Goal: Navigation & Orientation: Find specific page/section

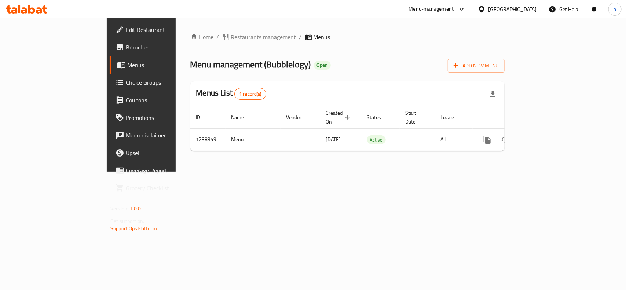
click at [126, 80] on span "Choice Groups" at bounding box center [166, 82] width 80 height 9
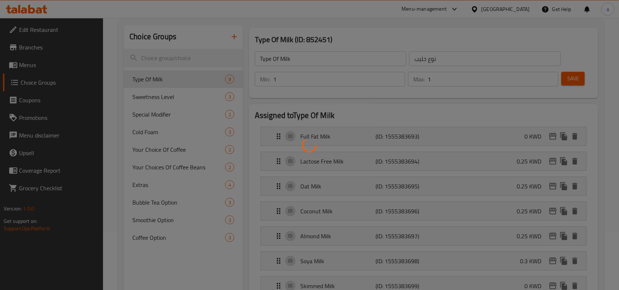
scroll to position [92, 0]
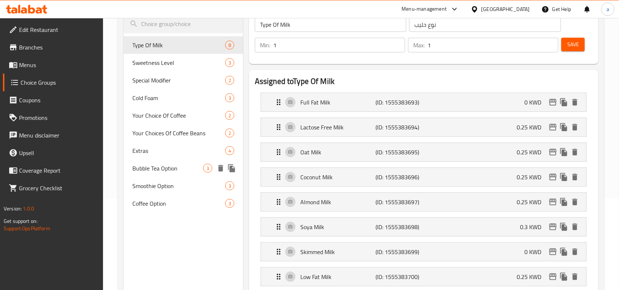
click at [162, 172] on span "Bubble Tea Option" at bounding box center [167, 168] width 71 height 9
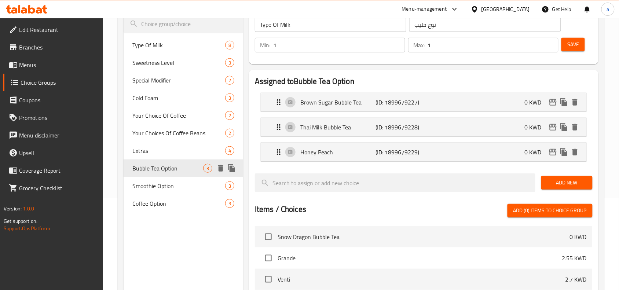
type input "Bubble Tea Option"
type input "بابل تي اختيار"
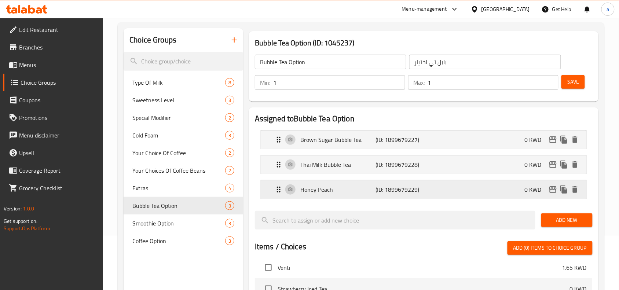
scroll to position [46, 0]
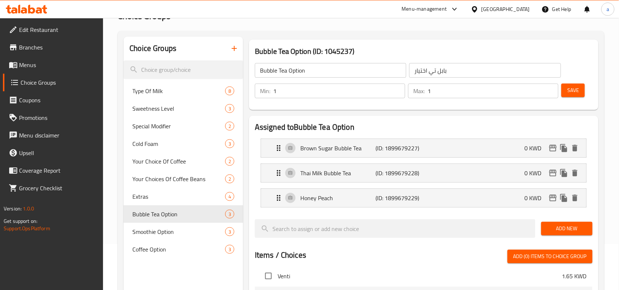
click at [30, 268] on div "Edit Restaurant Branches Menus Choice Groups Coupons Promotions Menu disclaimer…" at bounding box center [51, 163] width 103 height 290
click at [521, 10] on div "[GEOGRAPHIC_DATA]" at bounding box center [505, 9] width 48 height 8
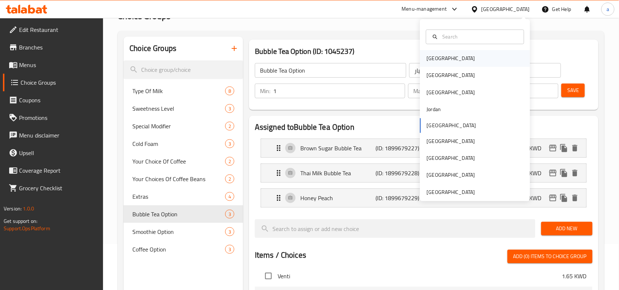
click at [430, 56] on div "[GEOGRAPHIC_DATA]" at bounding box center [451, 59] width 48 height 8
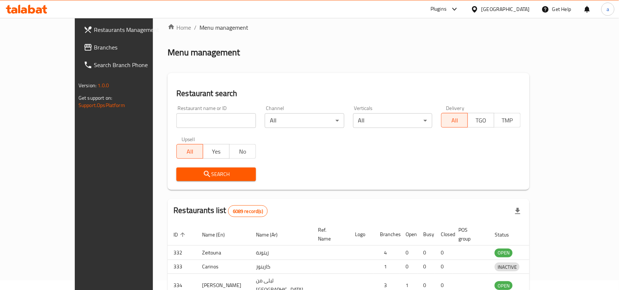
scroll to position [46, 0]
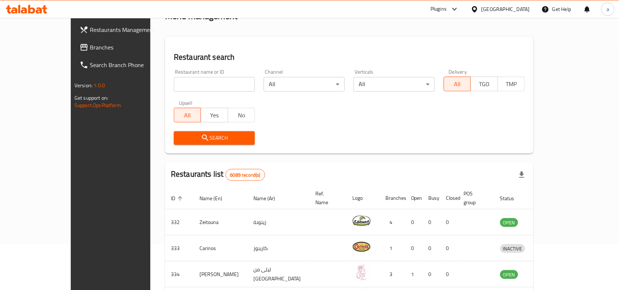
click at [90, 47] on span "Branches" at bounding box center [129, 47] width 78 height 9
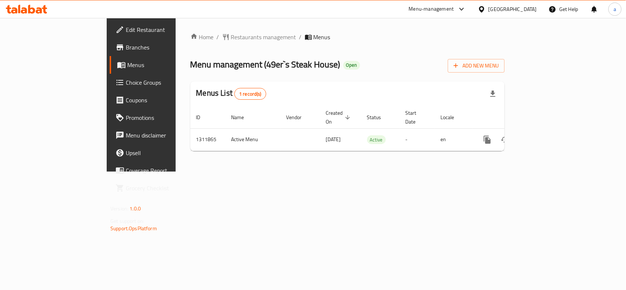
drag, startPoint x: 41, startPoint y: 219, endPoint x: 56, endPoint y: 194, distance: 28.7
click at [110, 220] on p "Get support on: Support.OpsPlatform" at bounding box center [160, 224] width 101 height 15
click at [511, 8] on div "[GEOGRAPHIC_DATA]" at bounding box center [512, 9] width 48 height 8
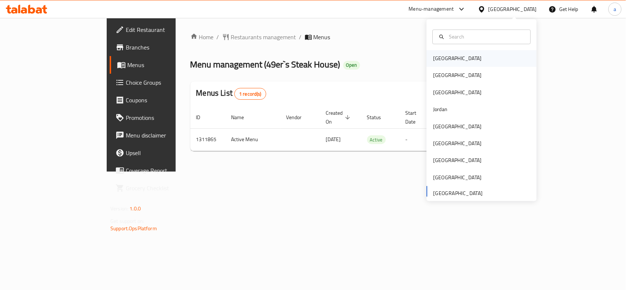
click at [437, 55] on div "[GEOGRAPHIC_DATA]" at bounding box center [457, 59] width 48 height 8
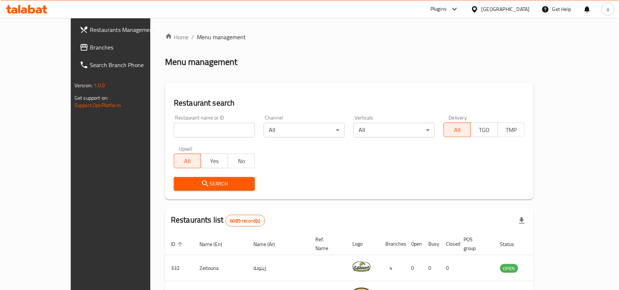
drag, startPoint x: 39, startPoint y: 46, endPoint x: 2, endPoint y: 50, distance: 37.3
click at [90, 47] on span "Branches" at bounding box center [129, 47] width 78 height 9
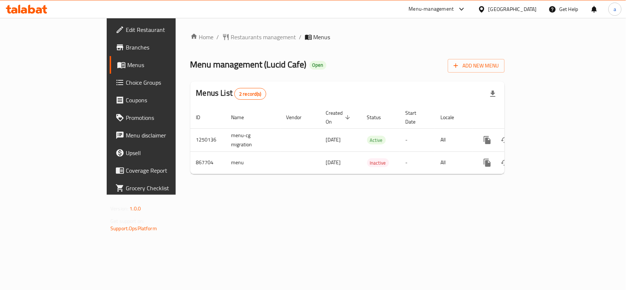
click at [536, 8] on div "[GEOGRAPHIC_DATA]" at bounding box center [512, 9] width 48 height 8
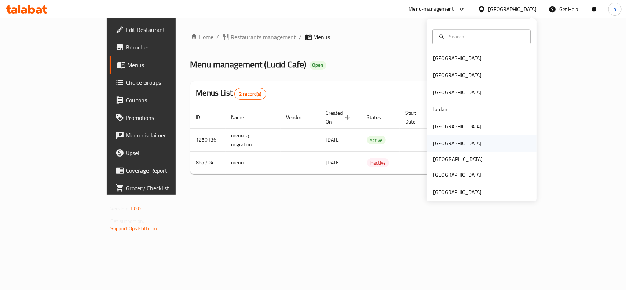
click at [435, 143] on div "[GEOGRAPHIC_DATA]" at bounding box center [457, 144] width 48 height 8
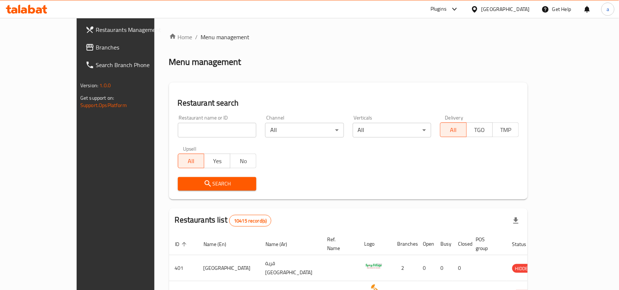
click at [96, 43] on span "Branches" at bounding box center [135, 47] width 78 height 9
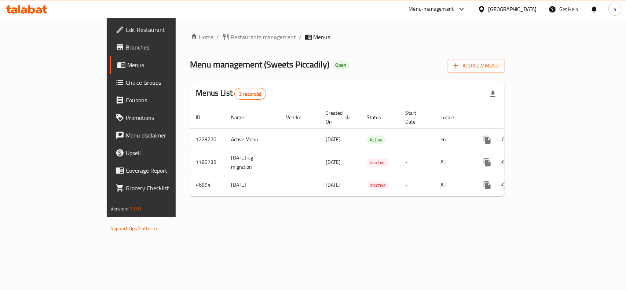
click at [525, 9] on div "[GEOGRAPHIC_DATA]" at bounding box center [512, 9] width 48 height 8
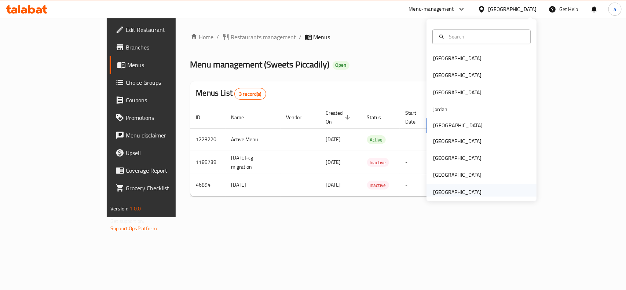
click at [464, 190] on div "[GEOGRAPHIC_DATA]" at bounding box center [457, 192] width 48 height 8
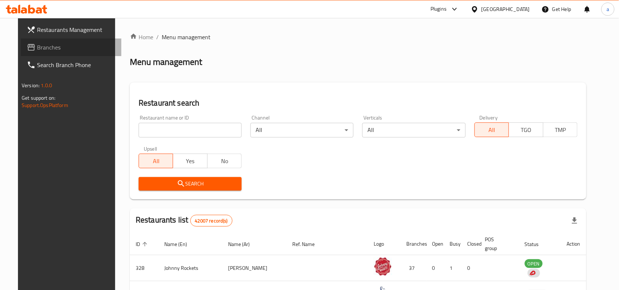
click at [37, 48] on span "Branches" at bounding box center [76, 47] width 78 height 9
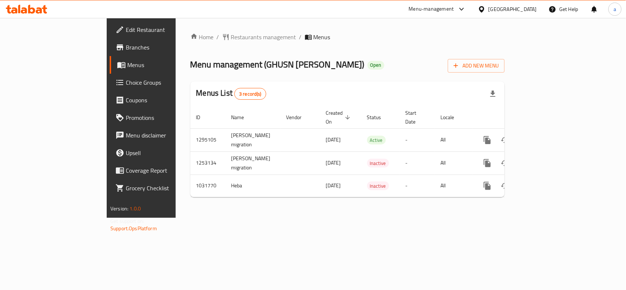
click at [495, 11] on div "[GEOGRAPHIC_DATA]" at bounding box center [512, 9] width 48 height 8
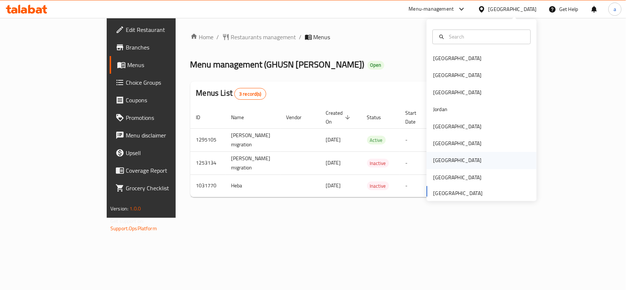
click at [433, 160] on div "[GEOGRAPHIC_DATA]" at bounding box center [457, 161] width 48 height 8
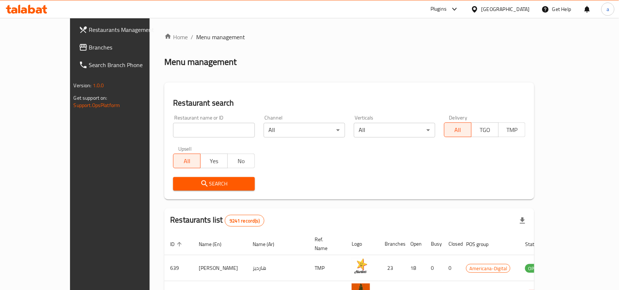
click at [89, 47] on span "Branches" at bounding box center [128, 47] width 78 height 9
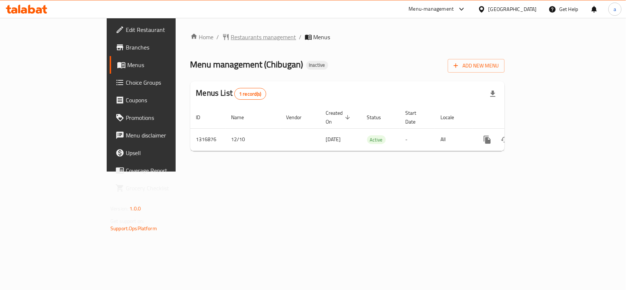
click at [231, 34] on span "Restaurants management" at bounding box center [263, 37] width 65 height 9
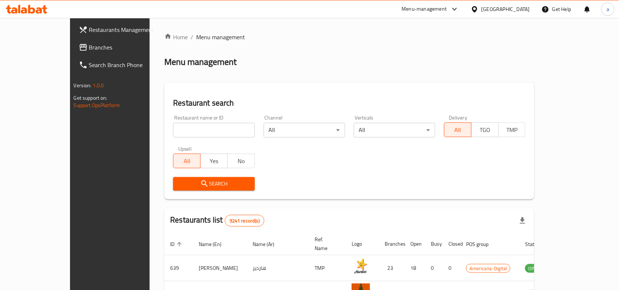
click at [523, 5] on div "[GEOGRAPHIC_DATA]" at bounding box center [505, 9] width 48 height 8
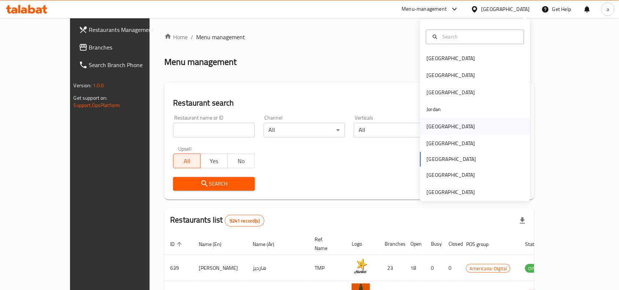
click at [432, 126] on div "[GEOGRAPHIC_DATA]" at bounding box center [451, 126] width 48 height 8
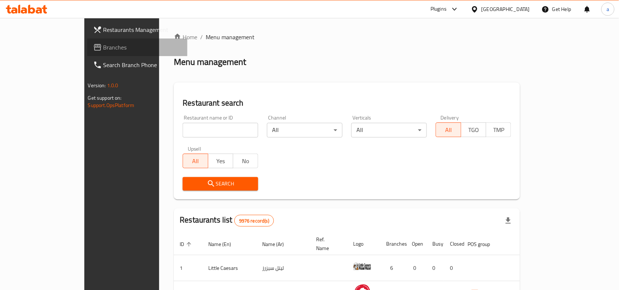
click at [103, 43] on span "Branches" at bounding box center [142, 47] width 78 height 9
